Goal: Find specific page/section: Find specific page/section

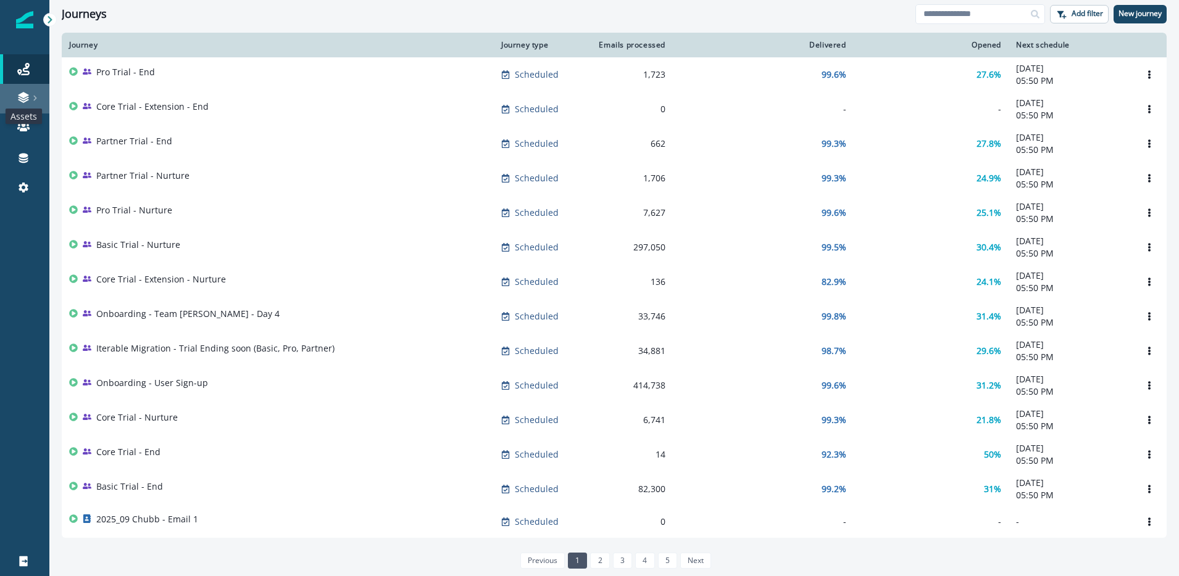
click at [28, 101] on icon at bounding box center [23, 97] width 12 height 12
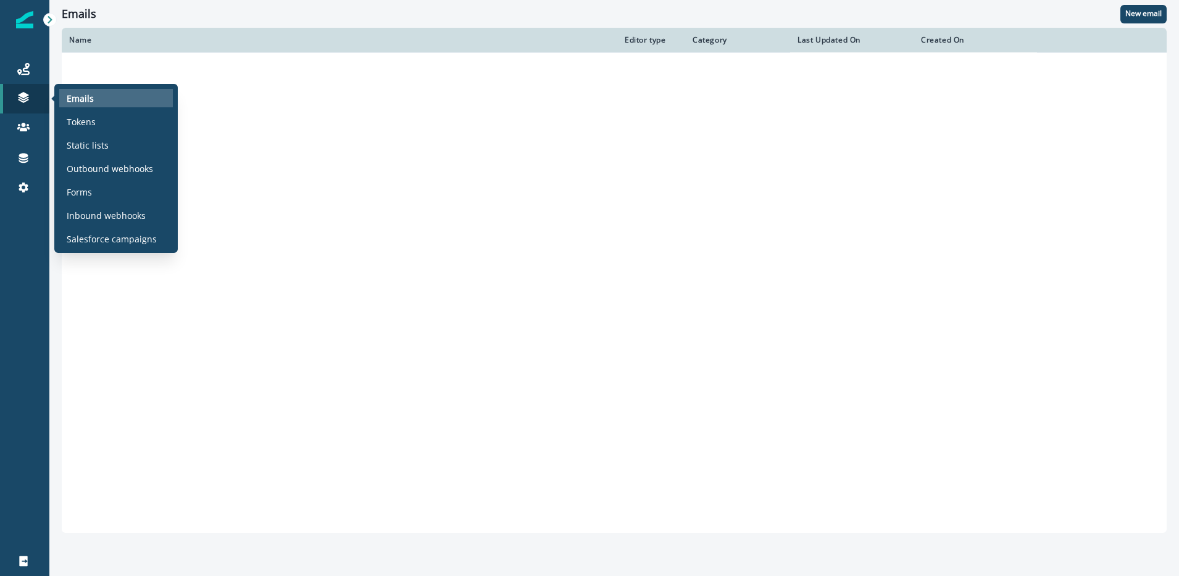
click at [94, 97] on div "Emails" at bounding box center [116, 98] width 114 height 19
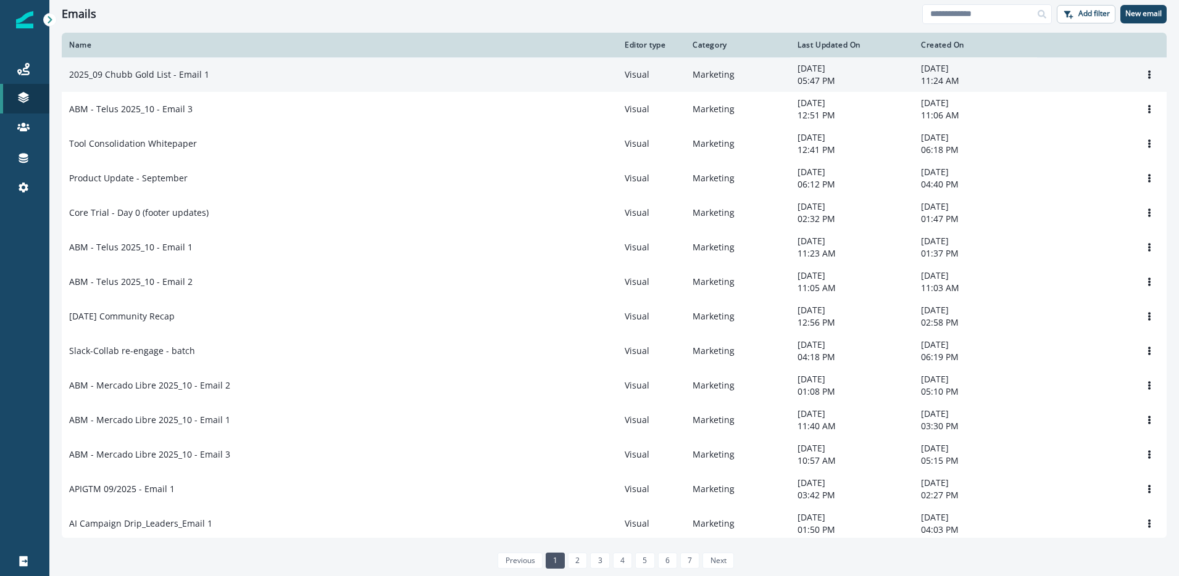
click at [203, 74] on p "2025_09 Chubb Gold List - Email 1" at bounding box center [139, 74] width 140 height 12
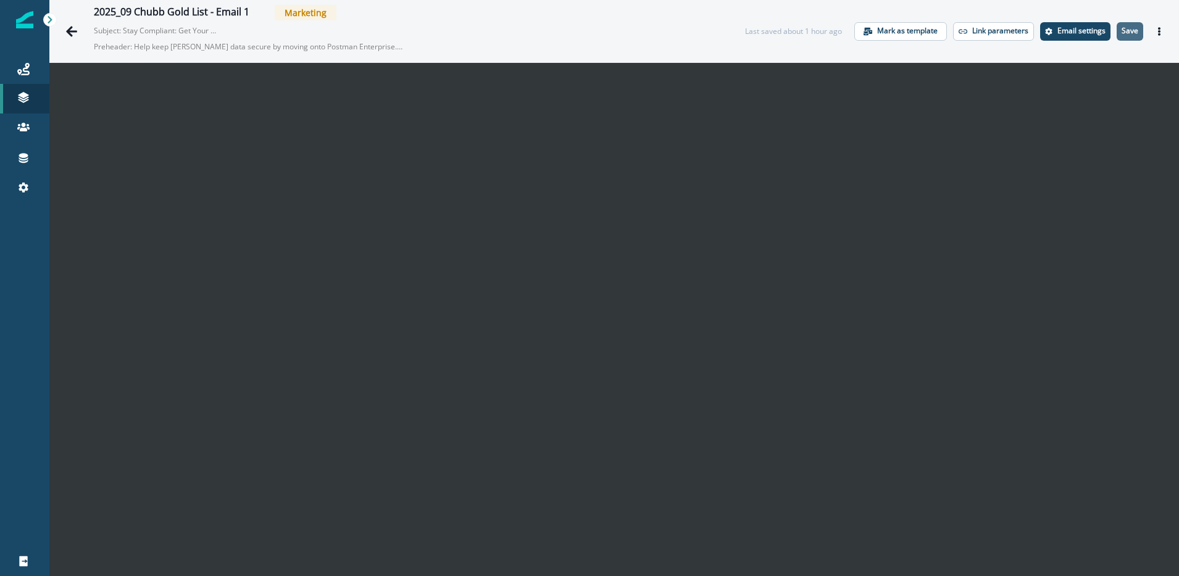
click at [1132, 32] on p "Save" at bounding box center [1129, 31] width 17 height 9
click at [1161, 32] on icon "Actions" at bounding box center [1158, 31] width 9 height 9
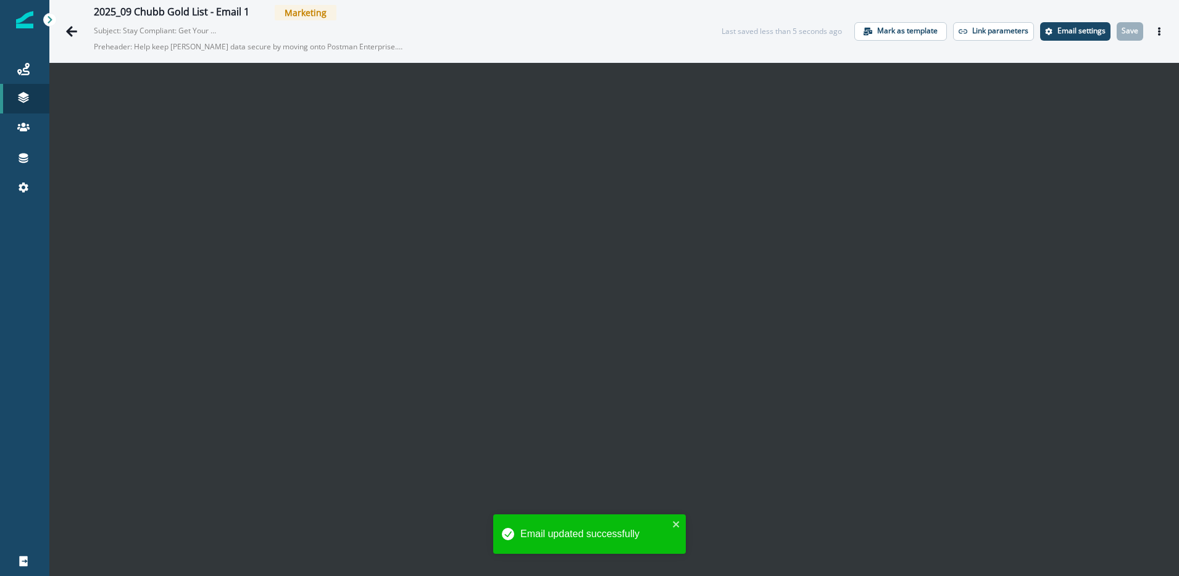
click at [741, 6] on div "2025_09 Chubb Gold List - Email 1 Marketing Subject: Stay Compliant: Get Your P…" at bounding box center [613, 31] width 1129 height 62
click at [1159, 28] on icon "Actions" at bounding box center [1159, 31] width 2 height 9
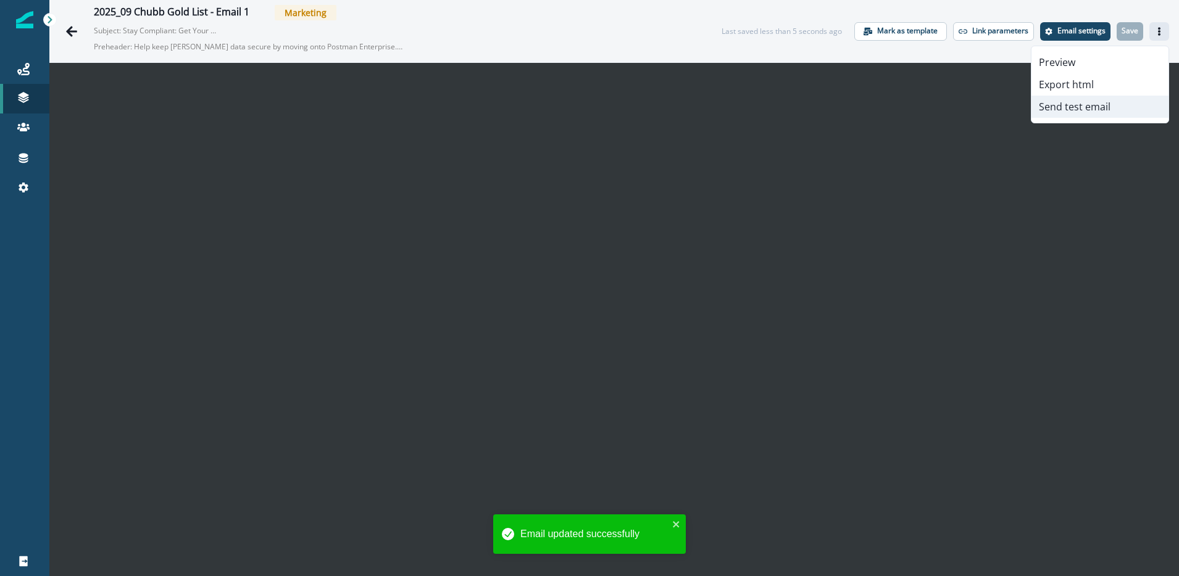
click at [1095, 101] on button "Send test email" at bounding box center [1099, 107] width 137 height 22
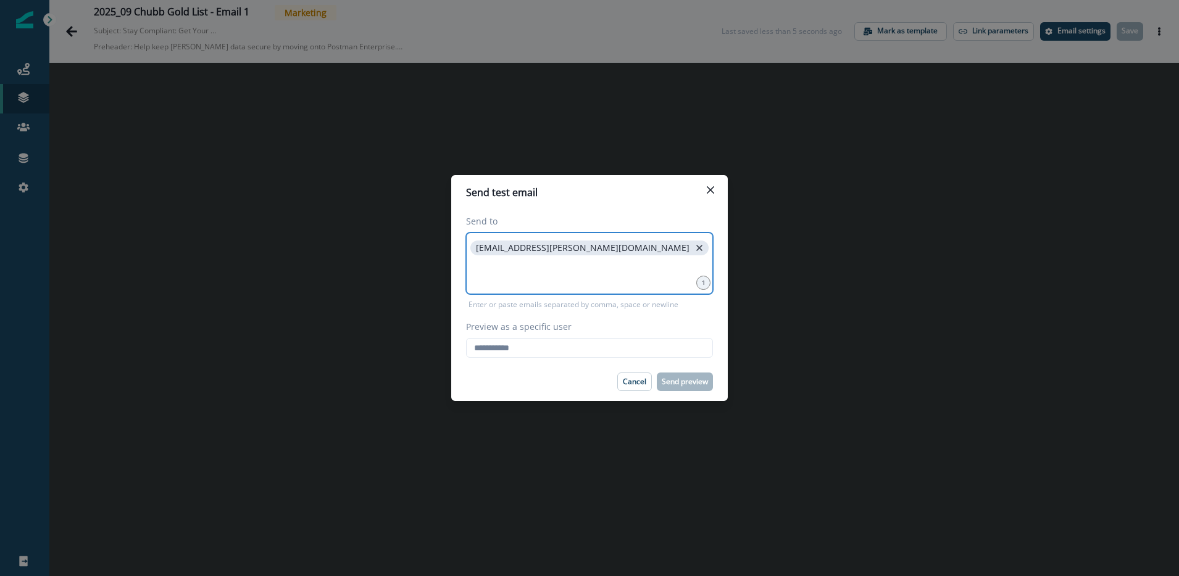
click at [694, 246] on icon "close" at bounding box center [699, 247] width 11 height 11
click at [551, 255] on input at bounding box center [589, 248] width 243 height 25
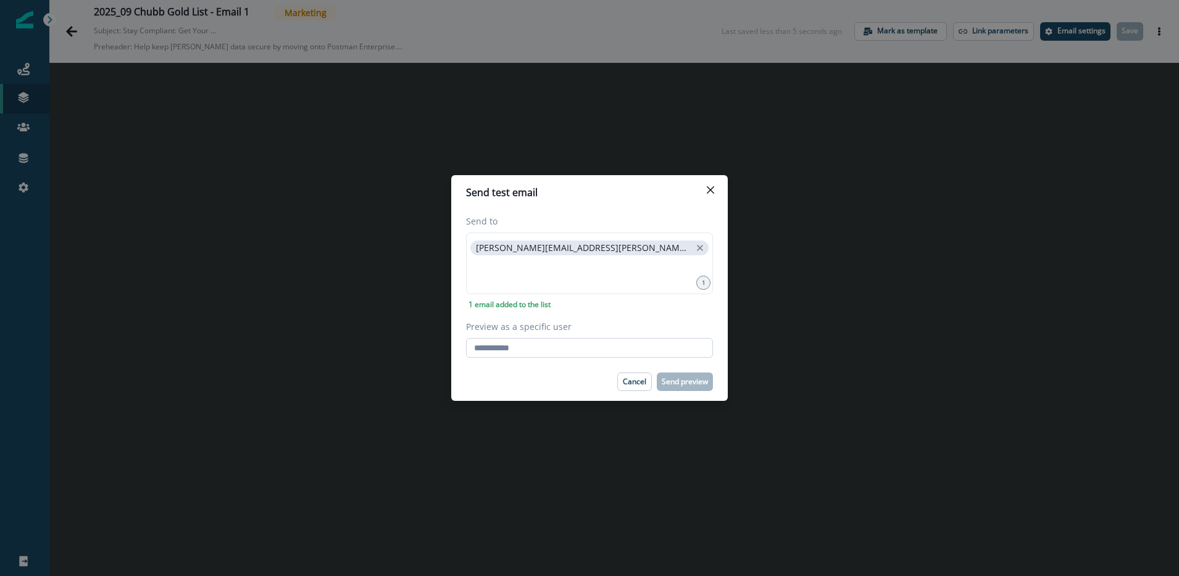
click at [542, 350] on input "Preview as a specific user" at bounding box center [589, 348] width 247 height 20
click at [527, 343] on input "Preview as a specific user" at bounding box center [589, 348] width 247 height 20
click at [511, 347] on input "Preview as a specific user" at bounding box center [589, 348] width 247 height 20
click at [507, 351] on input "Preview as a specific user" at bounding box center [589, 348] width 247 height 20
type input "**********"
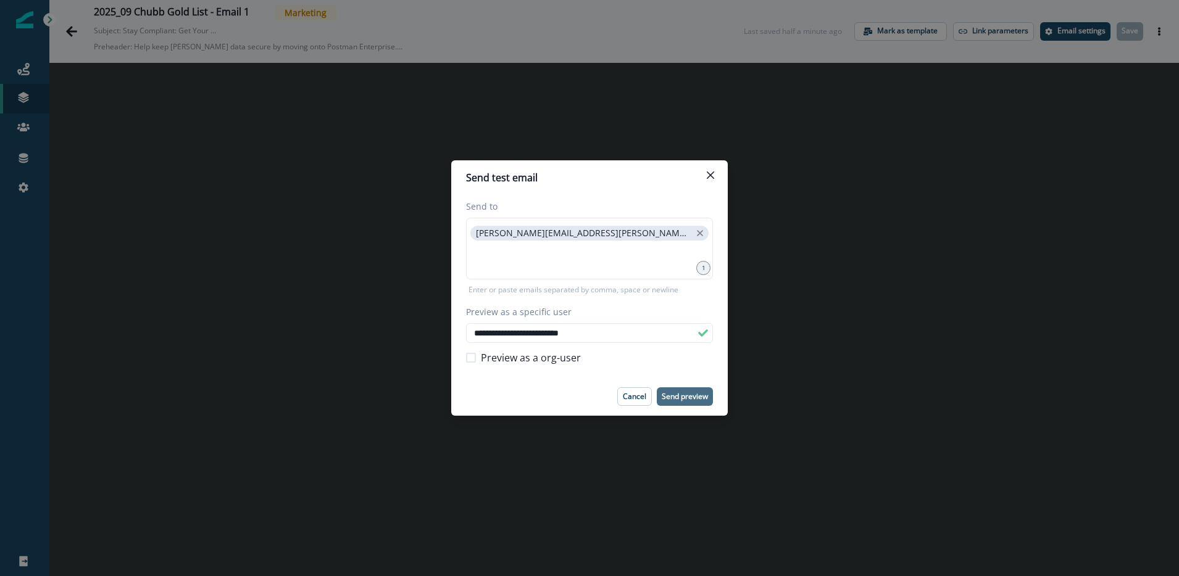
click at [679, 397] on p "Send preview" at bounding box center [684, 396] width 46 height 9
click button "Cancel" at bounding box center [634, 396] width 35 height 19
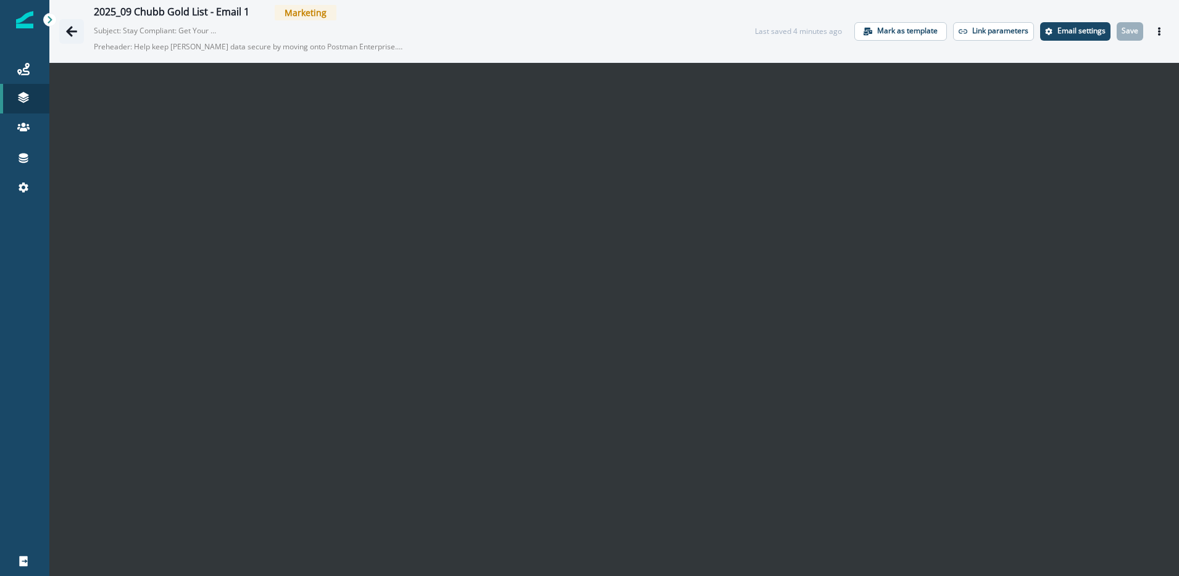
click at [69, 36] on icon "Go back" at bounding box center [71, 31] width 12 height 12
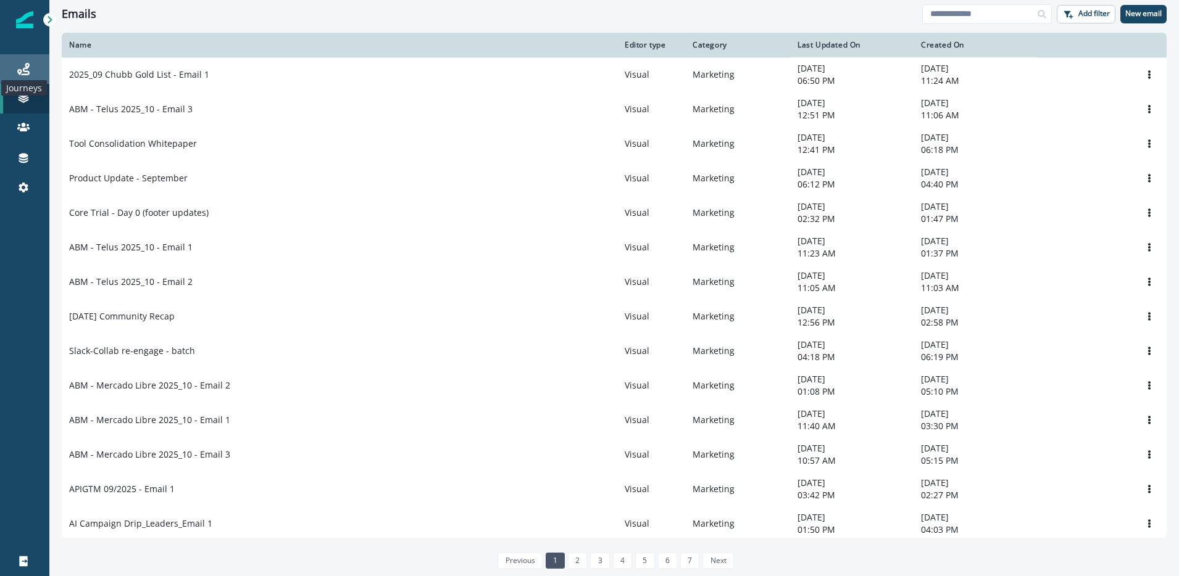
click at [27, 68] on icon at bounding box center [23, 69] width 12 height 12
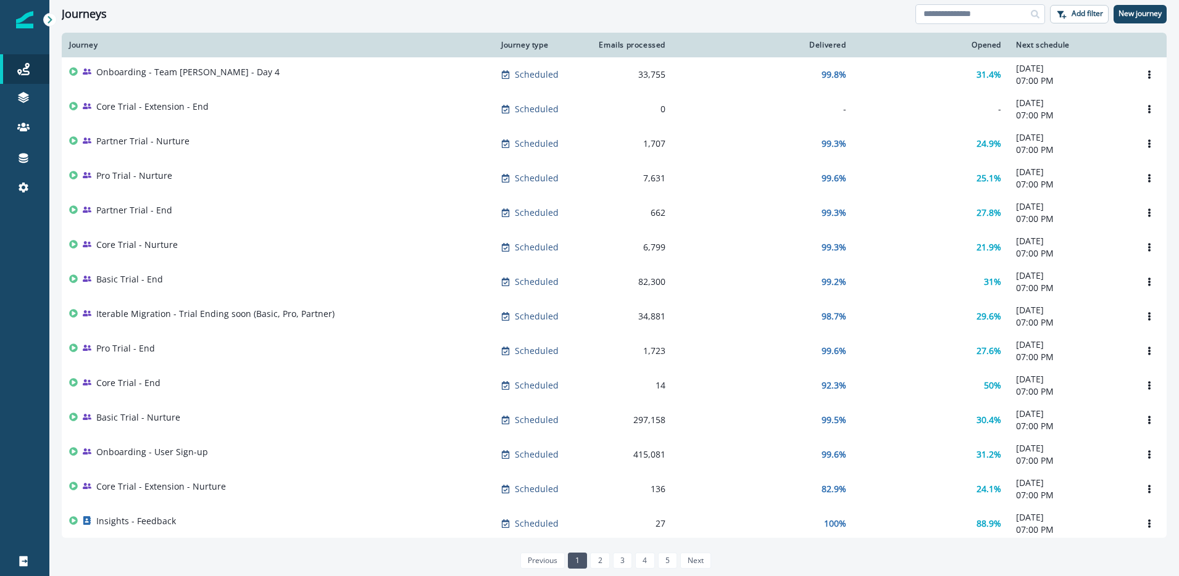
click at [971, 15] on input at bounding box center [980, 14] width 130 height 20
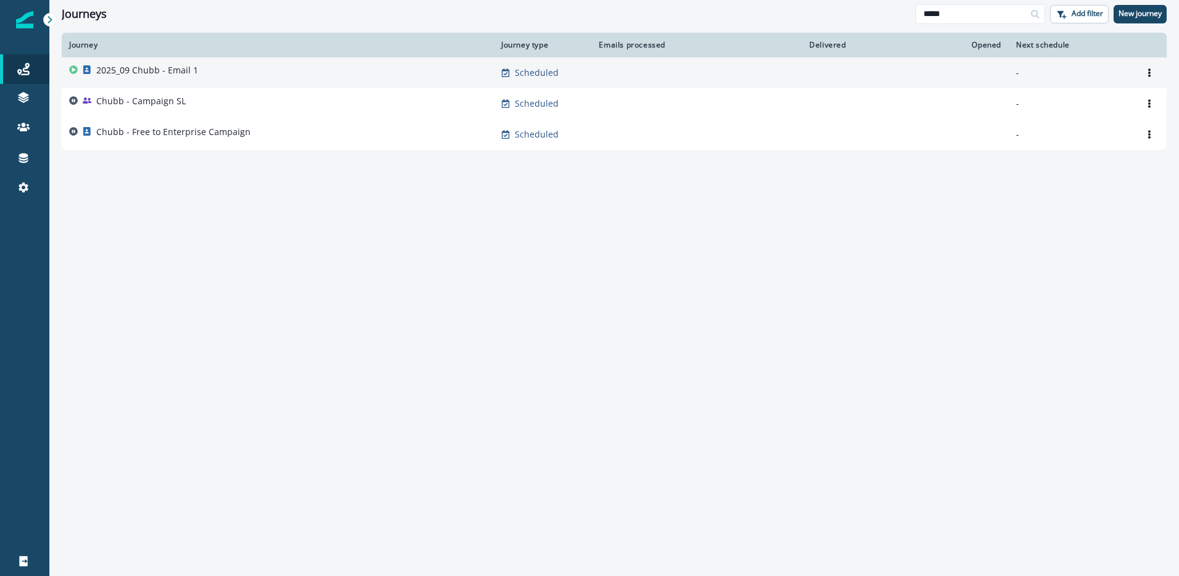
type input "*****"
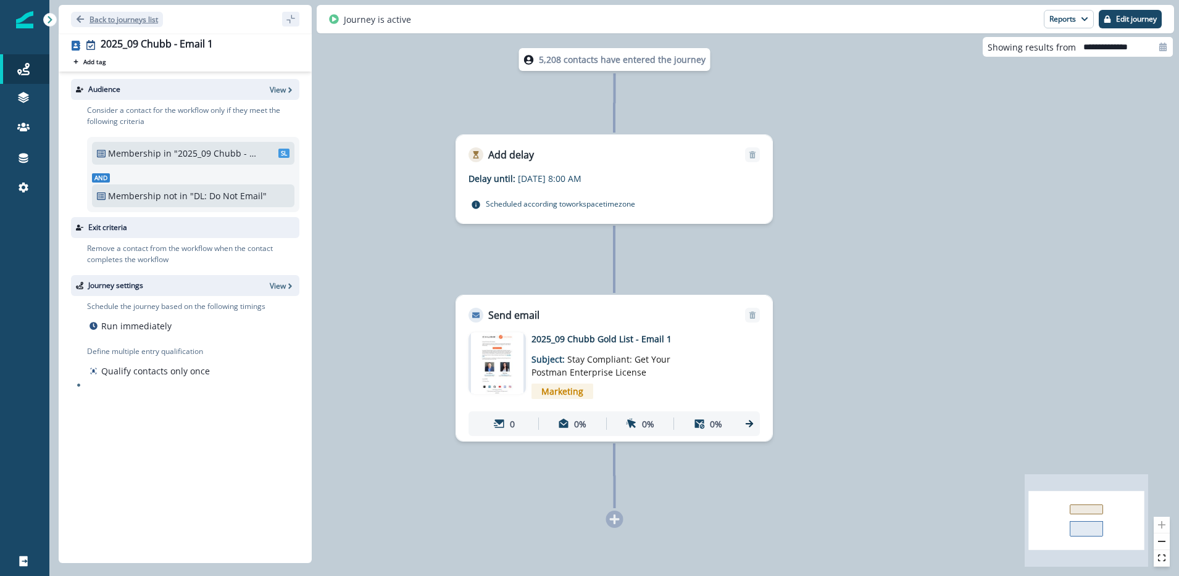
click at [80, 18] on icon "Go back" at bounding box center [80, 19] width 9 height 9
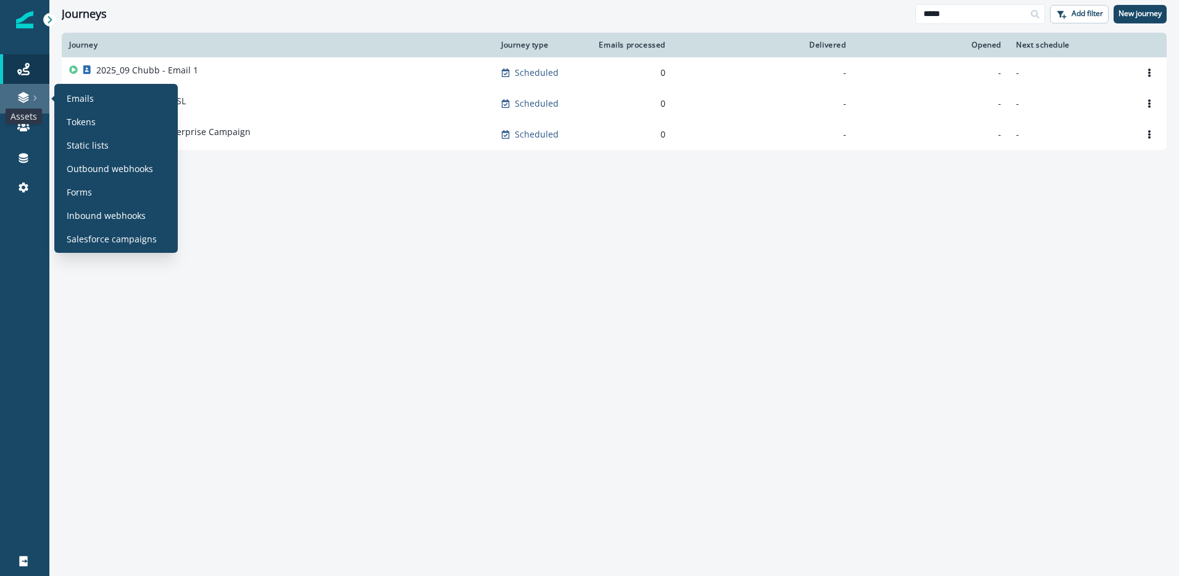
click at [23, 98] on icon at bounding box center [23, 97] width 12 height 12
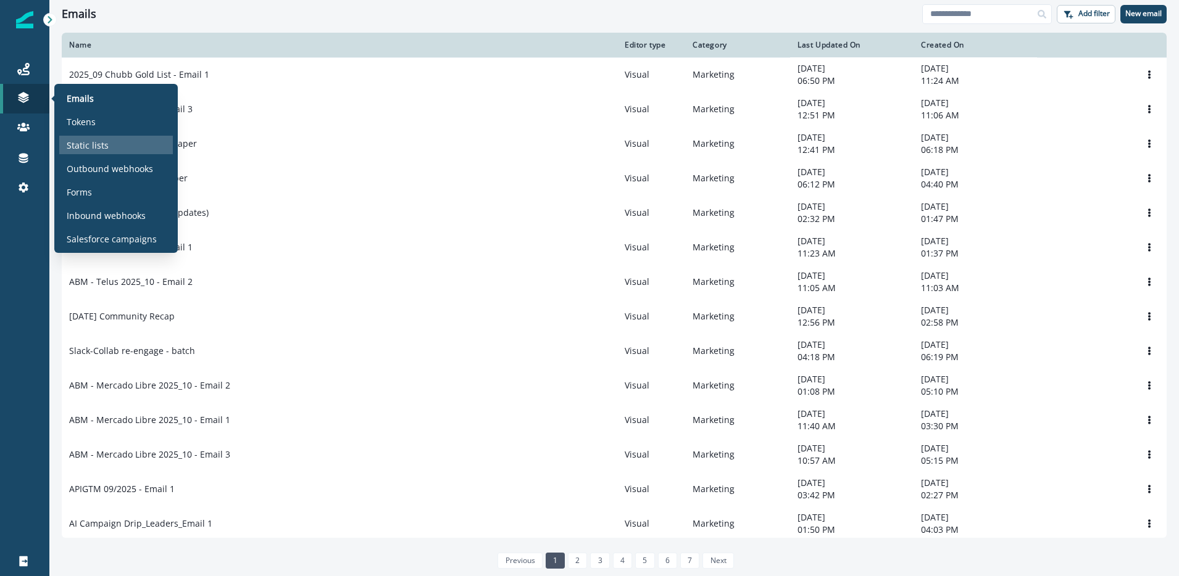
click at [96, 141] on p "Static lists" at bounding box center [88, 145] width 42 height 13
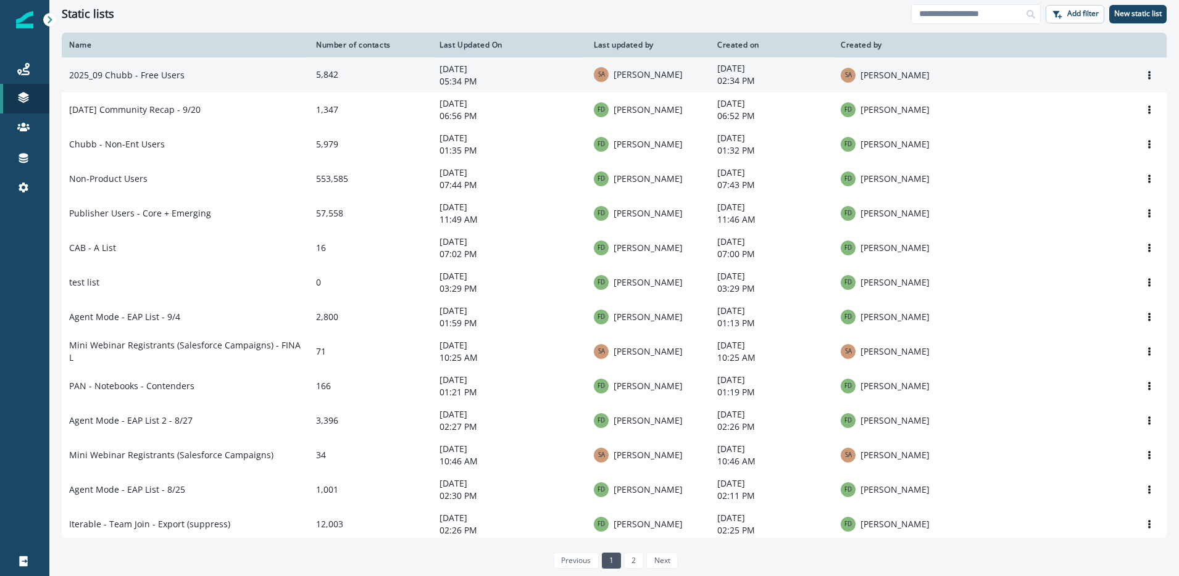
click at [143, 78] on td "2025_09 Chubb - Free Users" at bounding box center [185, 74] width 247 height 35
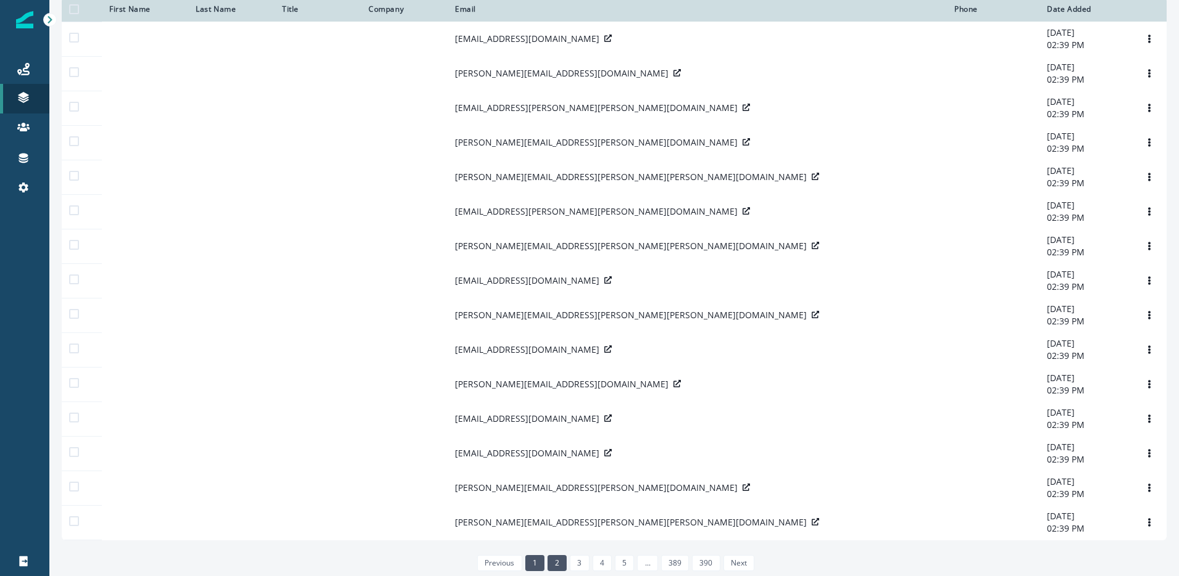
scroll to position [230, 0]
click at [562, 562] on link "2" at bounding box center [556, 563] width 19 height 16
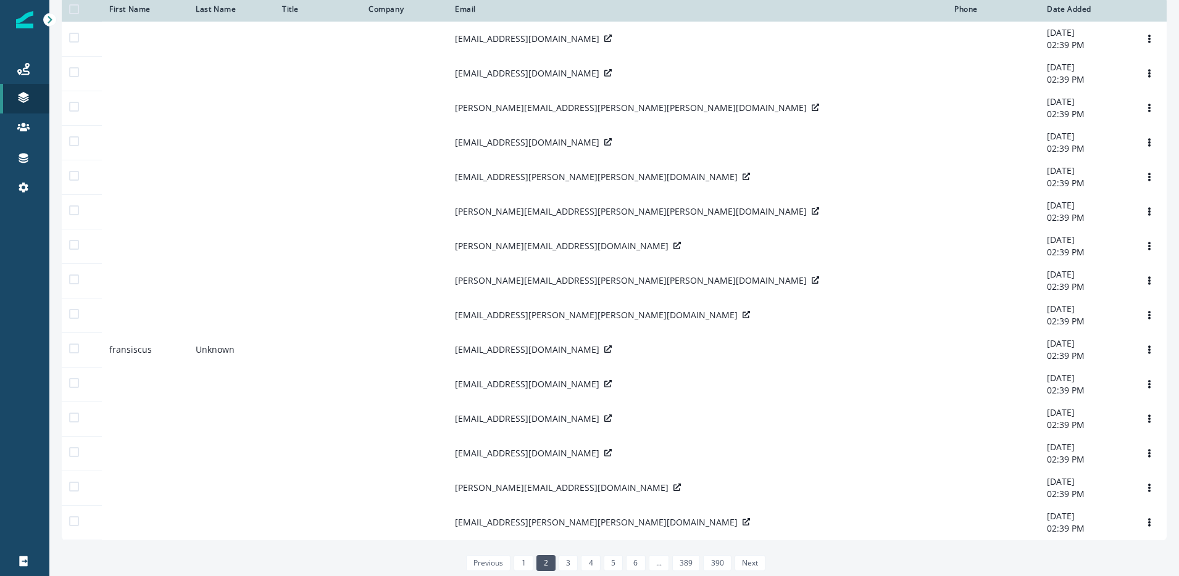
scroll to position [230, 0]
click at [572, 563] on link "3" at bounding box center [567, 563] width 19 height 16
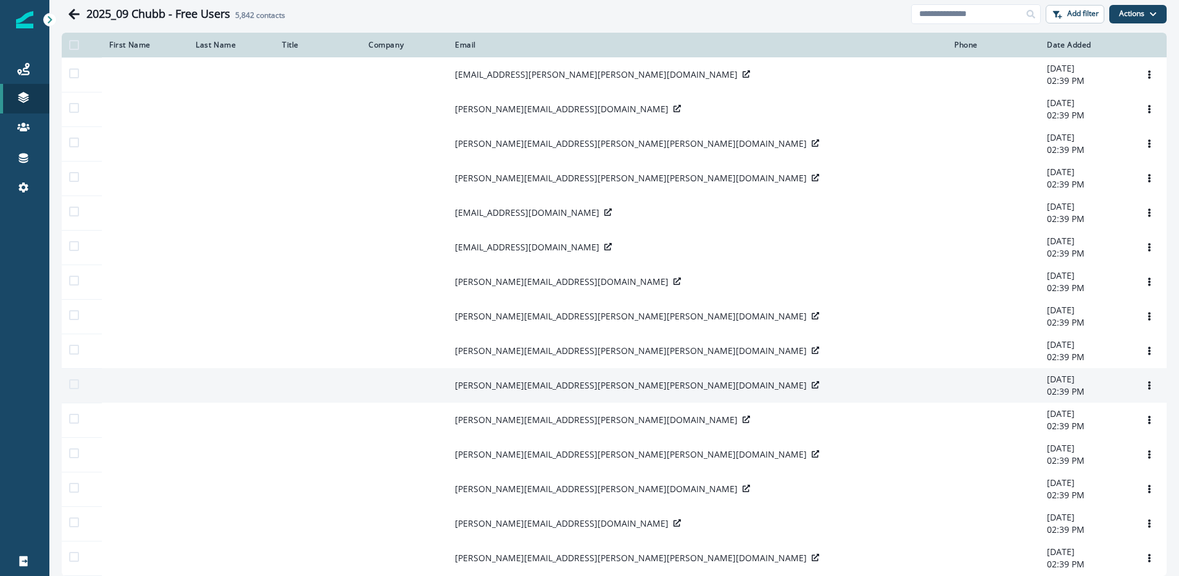
scroll to position [230, 0]
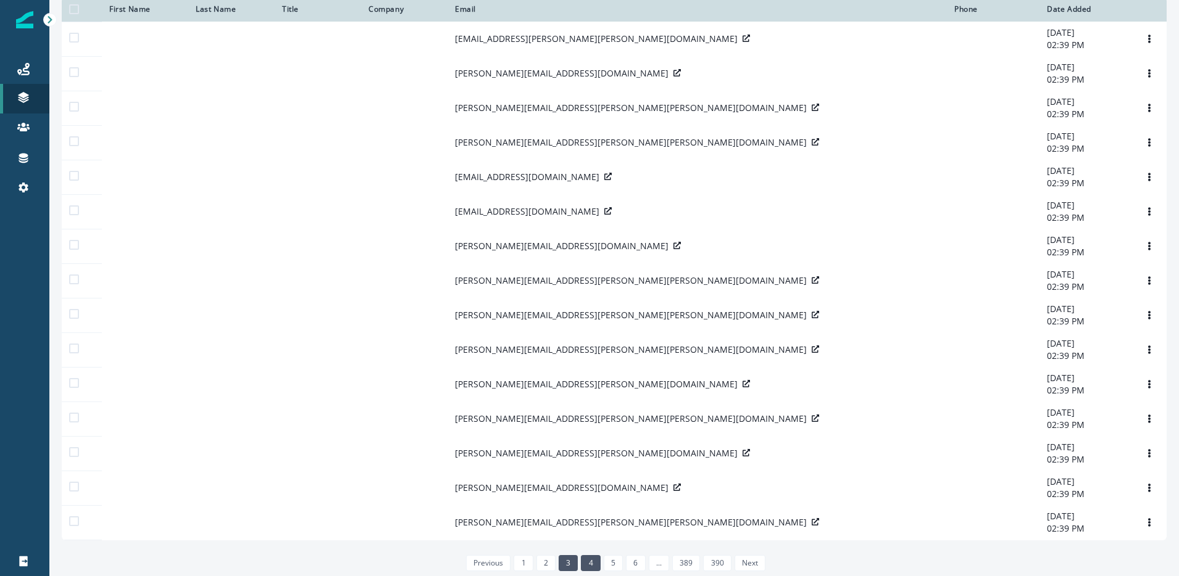
click at [586, 562] on link "4" at bounding box center [590, 563] width 19 height 16
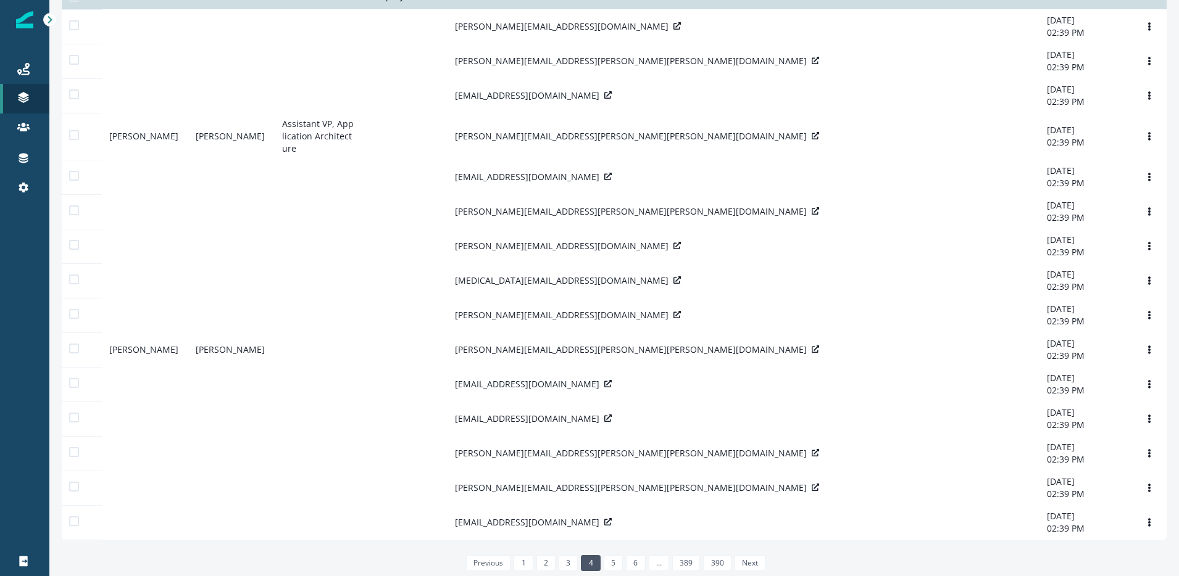
scroll to position [230, 0]
click at [615, 562] on link "5" at bounding box center [612, 563] width 19 height 16
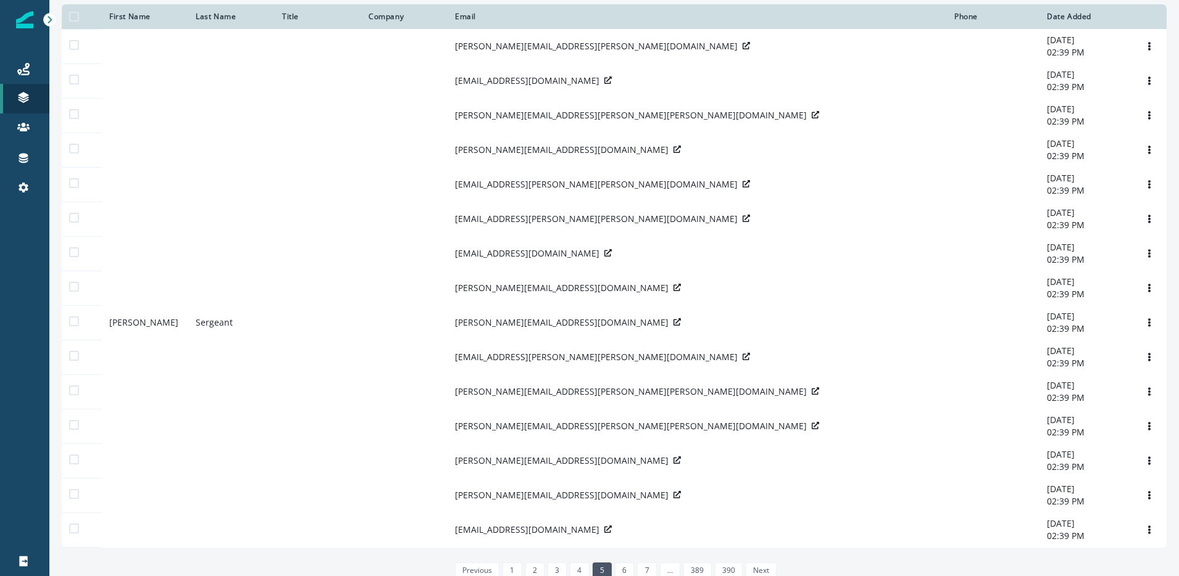
scroll to position [230, 0]
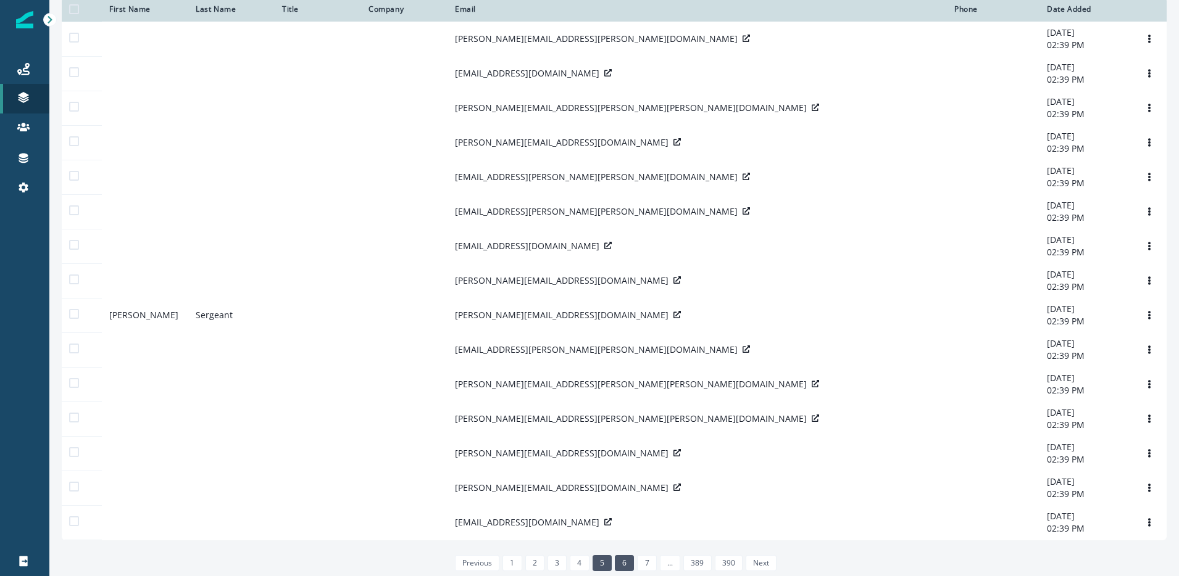
click at [627, 562] on link "6" at bounding box center [624, 563] width 19 height 16
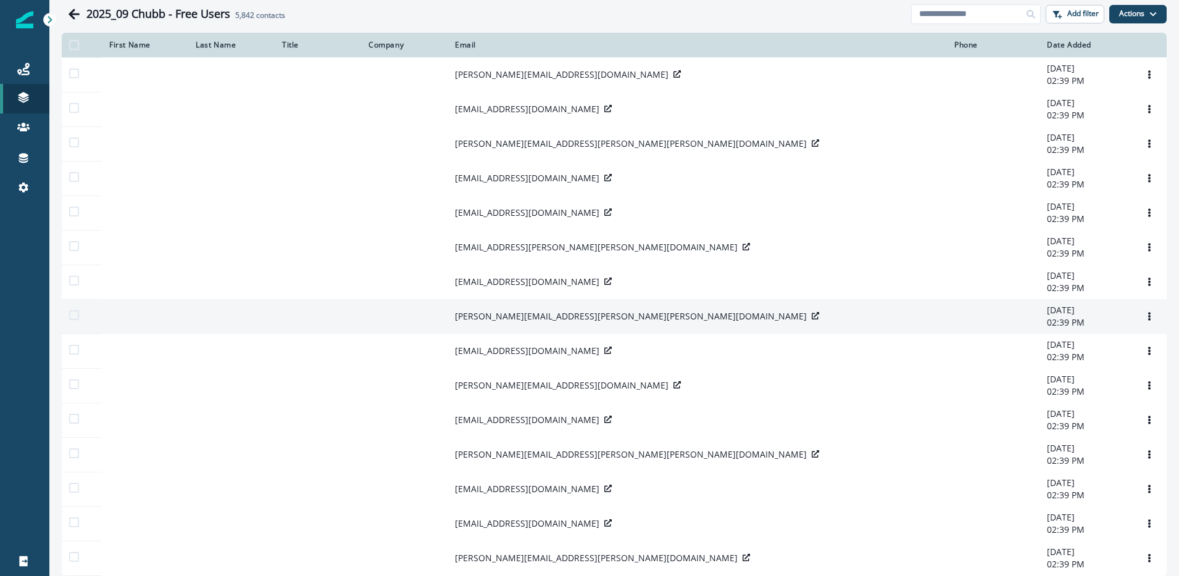
scroll to position [230, 0]
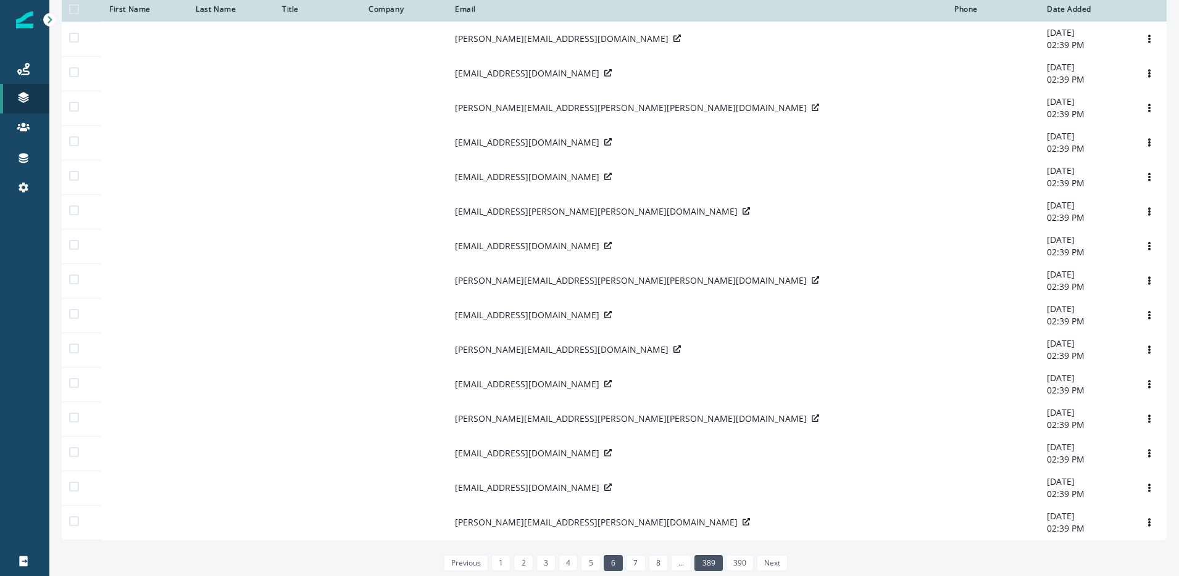
click at [703, 562] on link "389" at bounding box center [708, 563] width 28 height 16
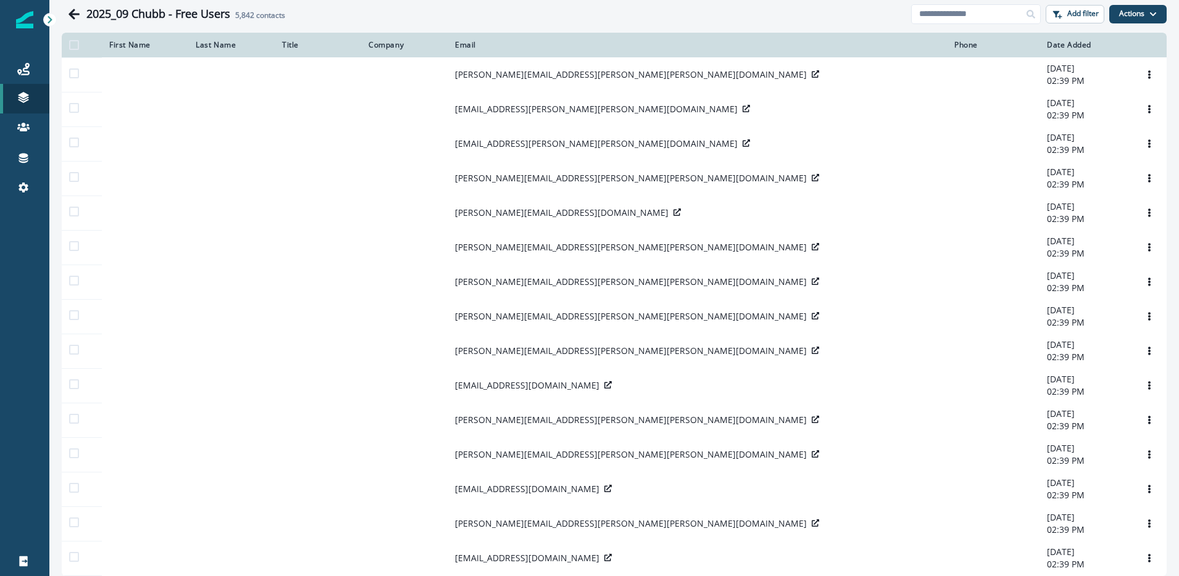
click at [127, 44] on div "First Name" at bounding box center [145, 45] width 72 height 10
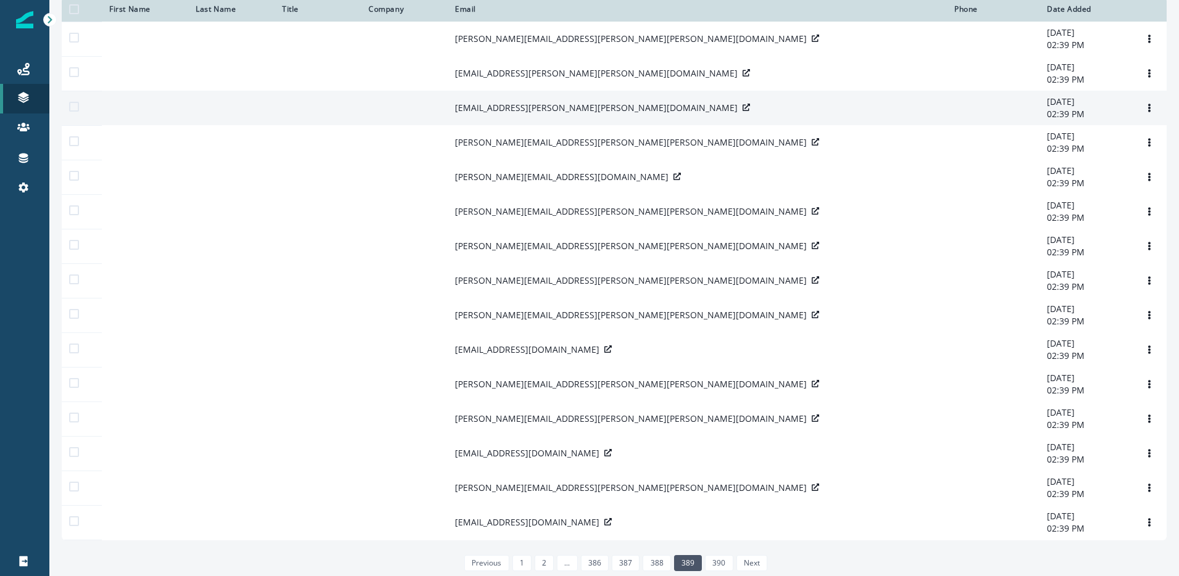
scroll to position [230, 0]
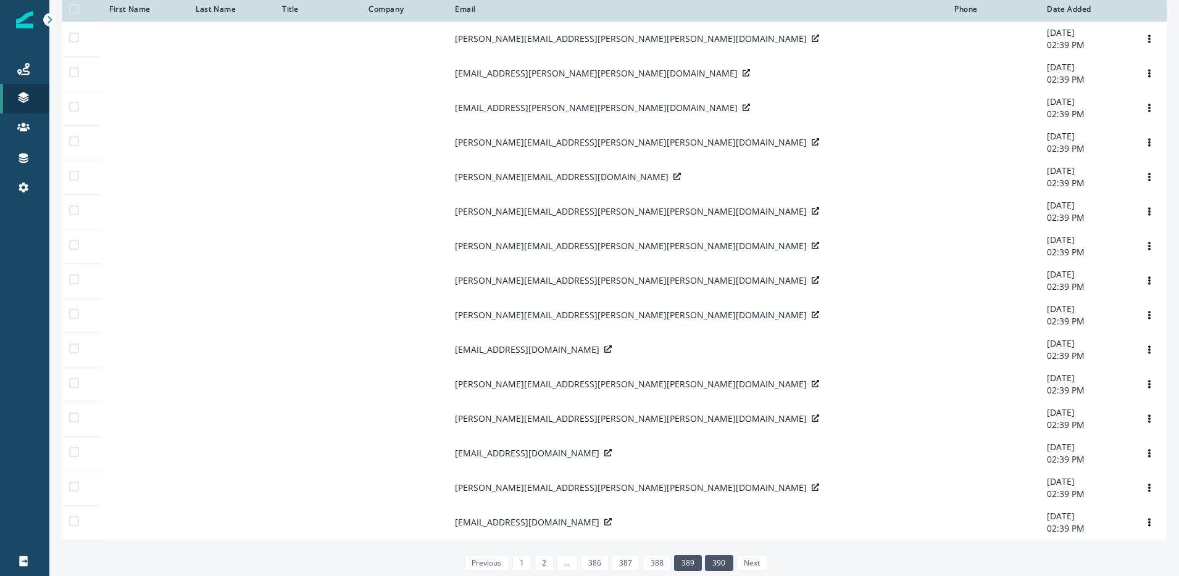
click at [711, 566] on link "390" at bounding box center [719, 563] width 28 height 16
